Goal: Information Seeking & Learning: Find specific fact

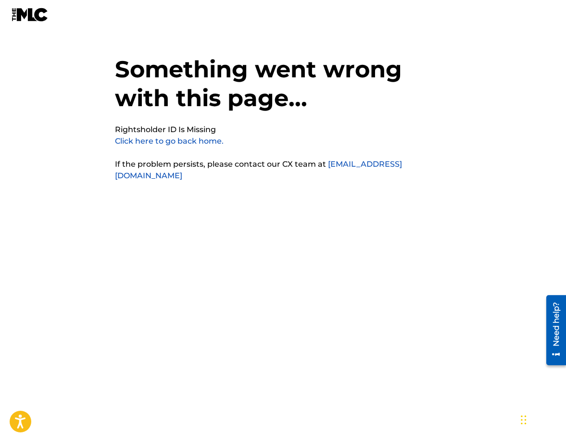
click at [184, 139] on link "Click here to go back home." at bounding box center [169, 140] width 109 height 9
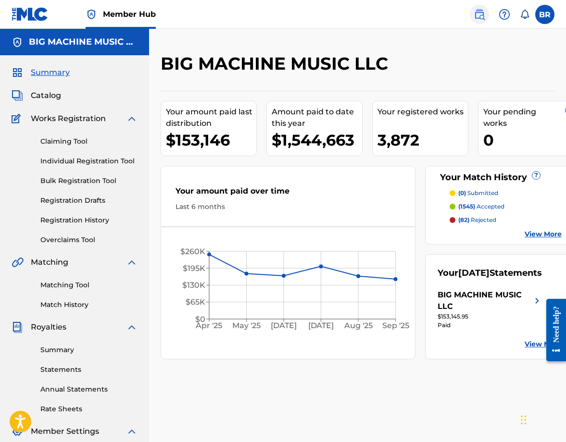
click at [478, 12] on img at bounding box center [479, 15] width 12 height 12
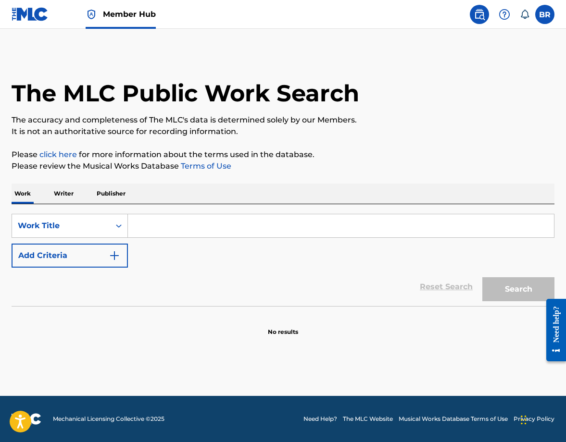
click at [217, 224] on input "Search Form" at bounding box center [341, 225] width 426 height 23
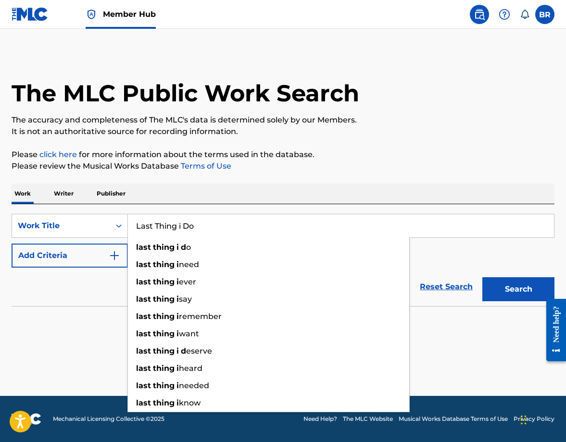
type input "Last Thing i Do"
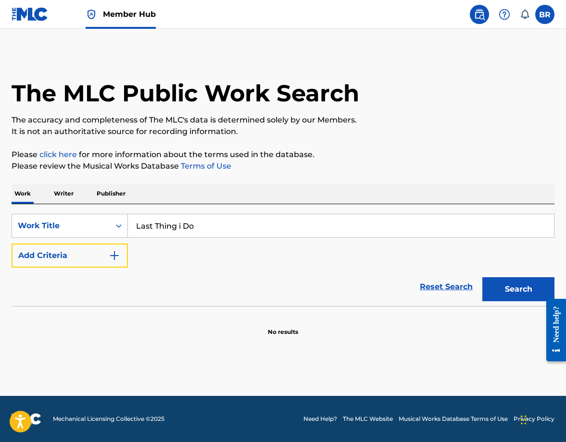
click at [12, 244] on button "Add Criteria" at bounding box center [70, 256] width 116 height 24
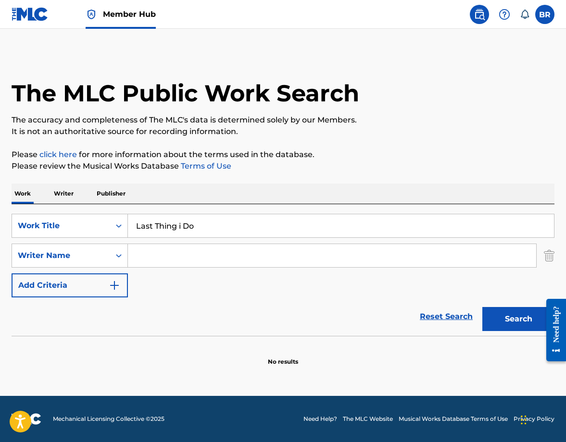
click at [251, 253] on input "Search Form" at bounding box center [332, 255] width 408 height 23
type input "i"
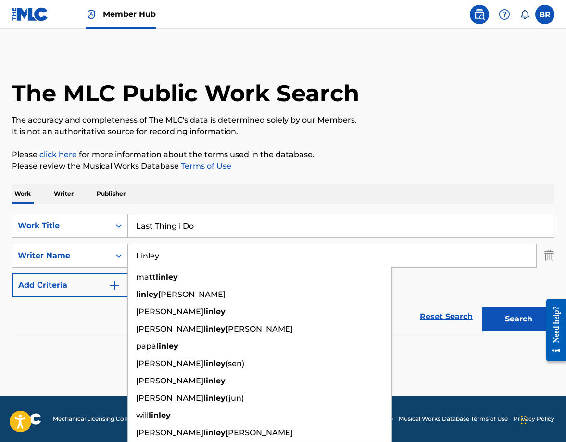
type input "Linley"
click at [482, 307] on button "Search" at bounding box center [518, 319] width 72 height 24
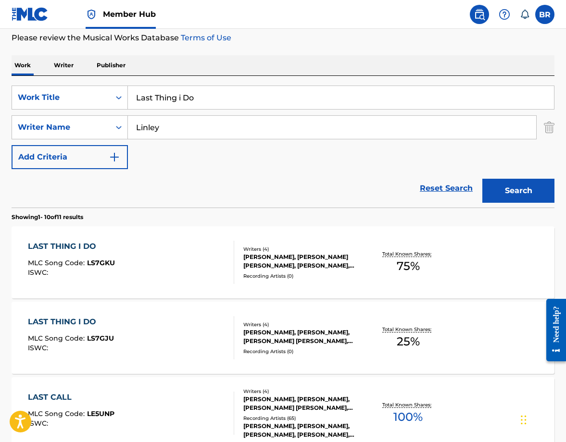
scroll to position [129, 0]
